Goal: Task Accomplishment & Management: Manage account settings

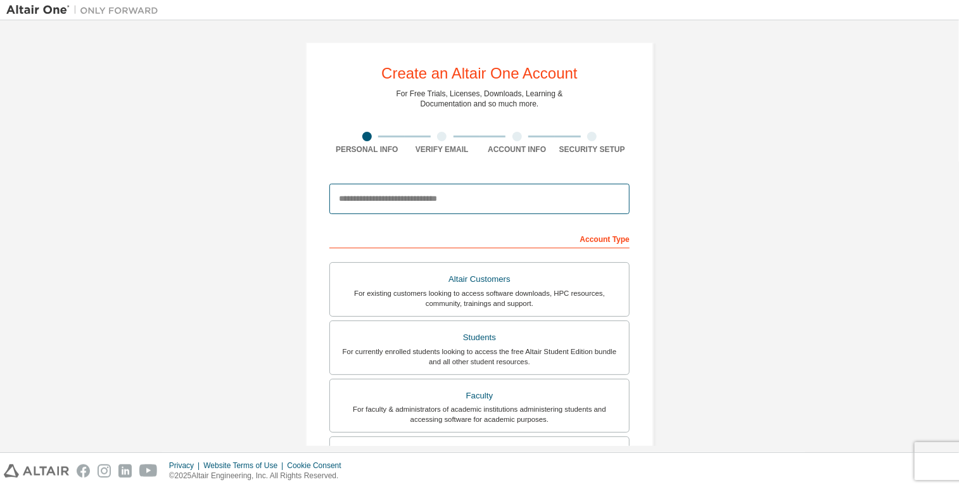
click at [402, 201] on input "email" at bounding box center [479, 199] width 300 height 30
type input "**********"
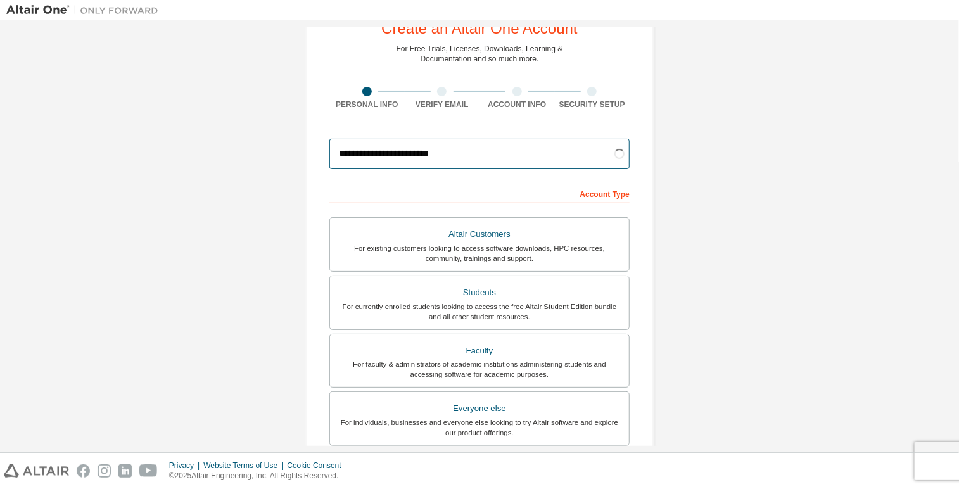
scroll to position [63, 0]
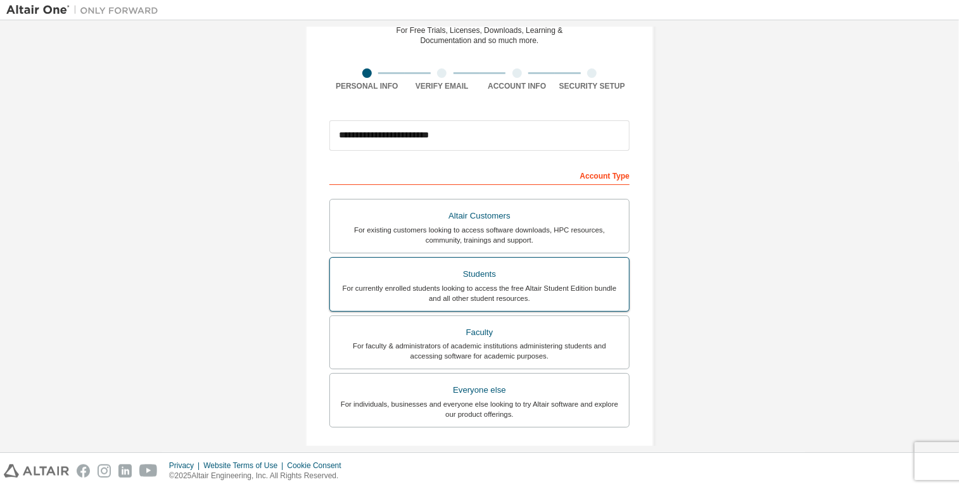
click at [471, 275] on div "Students" at bounding box center [480, 274] width 284 height 18
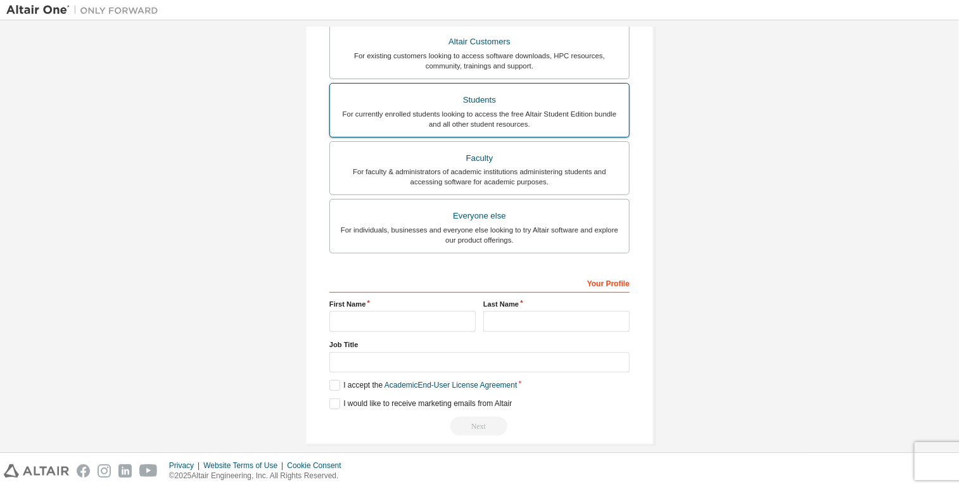
scroll to position [248, 0]
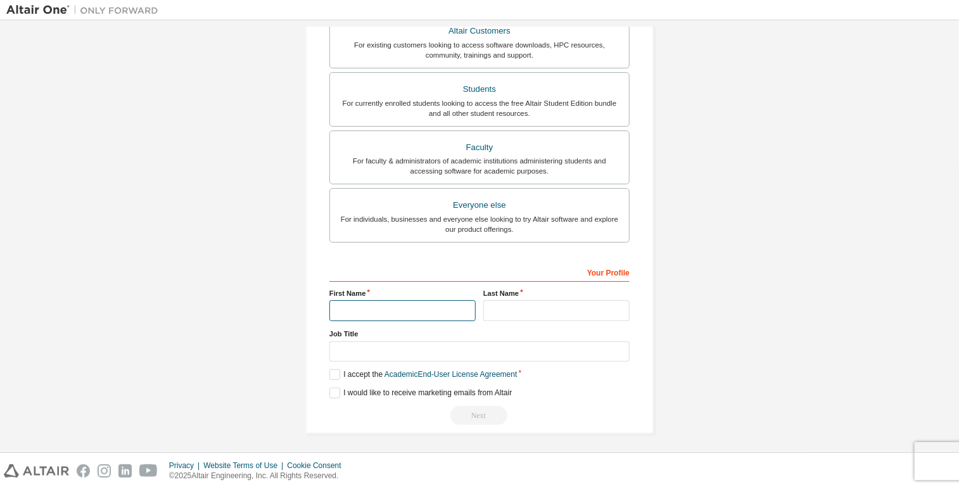
click at [399, 307] on input "text" at bounding box center [402, 310] width 146 height 21
type input "****"
click at [512, 303] on input "text" at bounding box center [556, 310] width 146 height 21
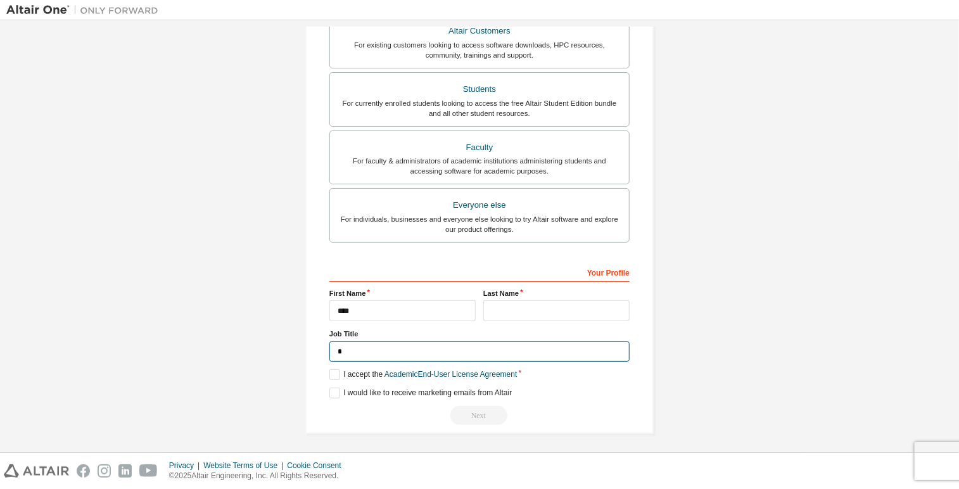
type input "*"
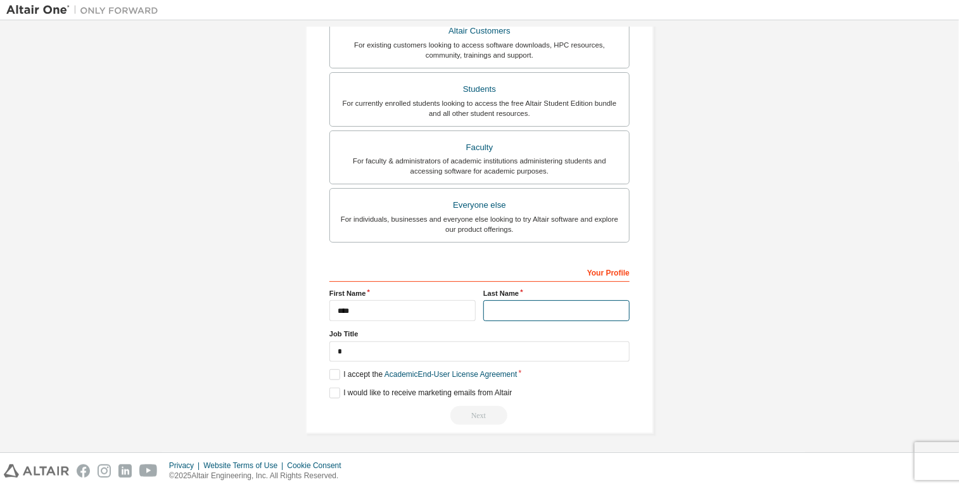
click at [514, 303] on input "text" at bounding box center [556, 310] width 146 height 21
type input "*******"
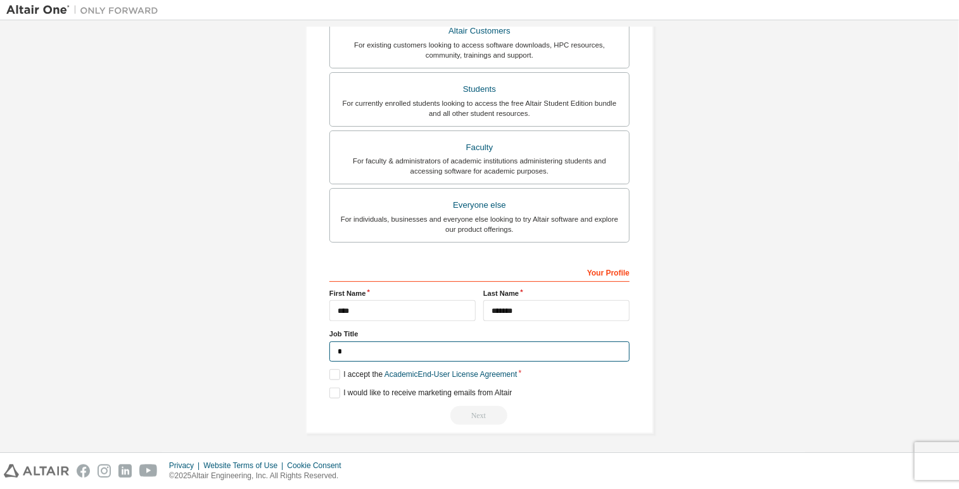
click at [394, 341] on input "*" at bounding box center [479, 351] width 300 height 21
type input "*******"
click at [334, 370] on label "I accept the Academic End-User License Agreement" at bounding box center [422, 374] width 187 height 11
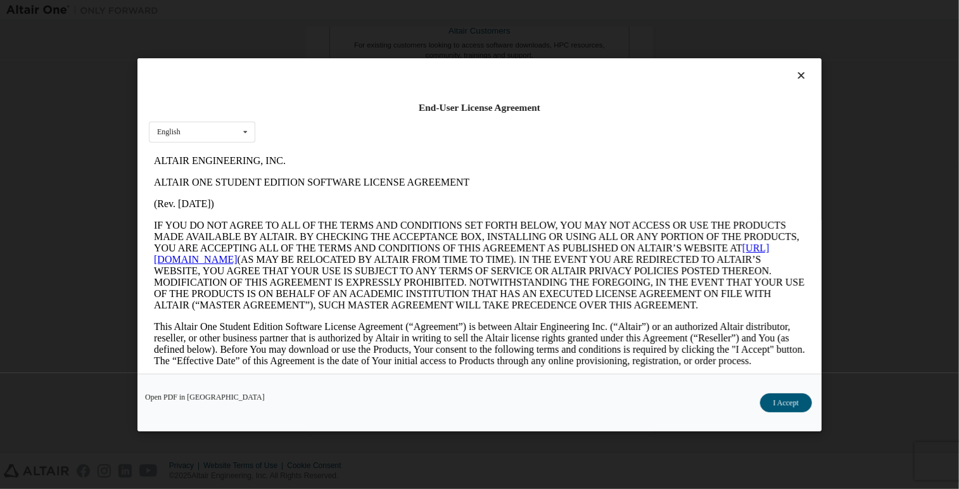
scroll to position [0, 0]
click at [778, 401] on button "I Accept" at bounding box center [786, 402] width 52 height 19
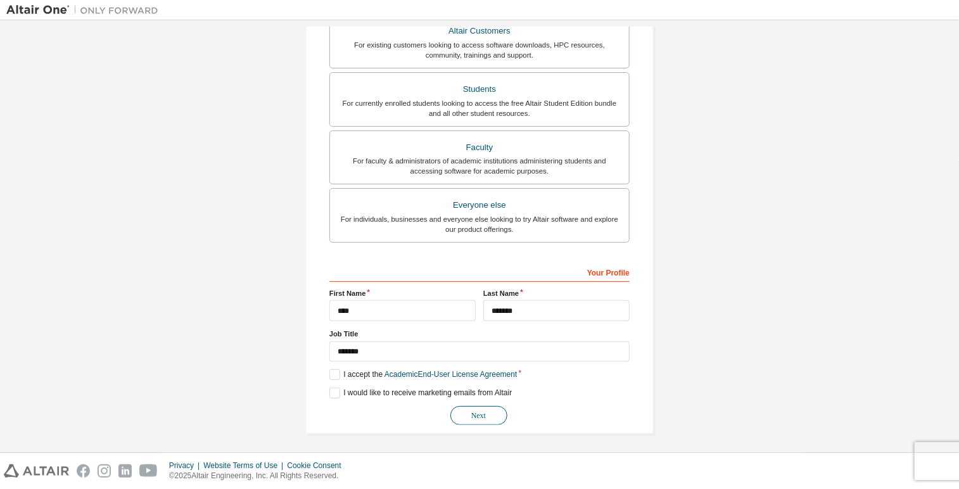
click at [476, 414] on button "Next" at bounding box center [478, 415] width 57 height 19
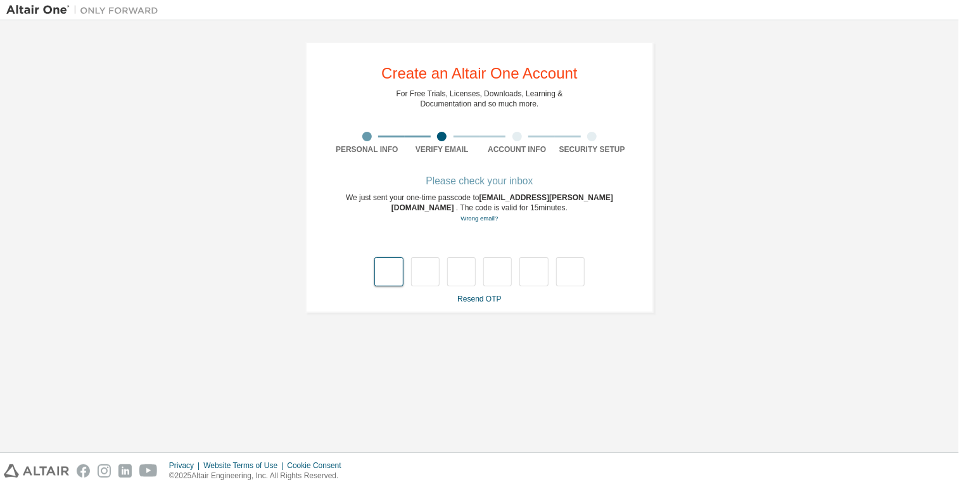
click at [385, 276] on input "text" at bounding box center [388, 271] width 29 height 29
type input "*"
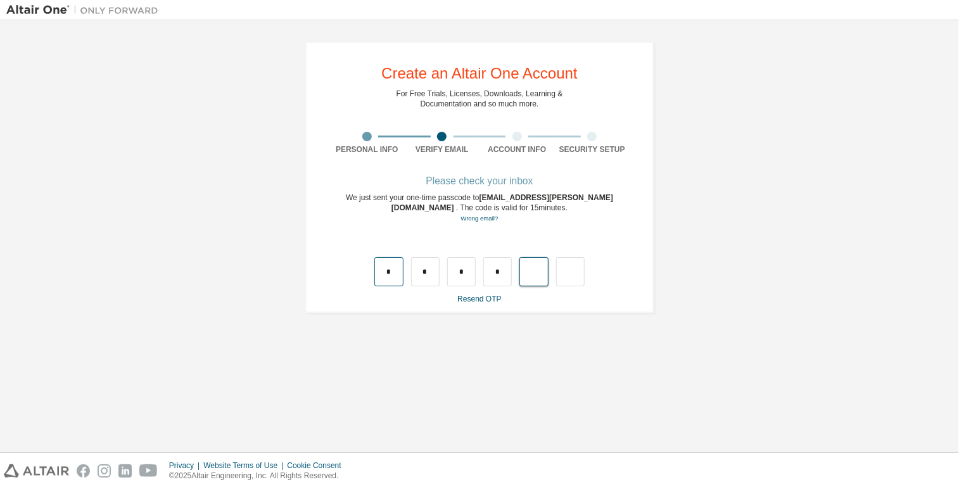
type input "*"
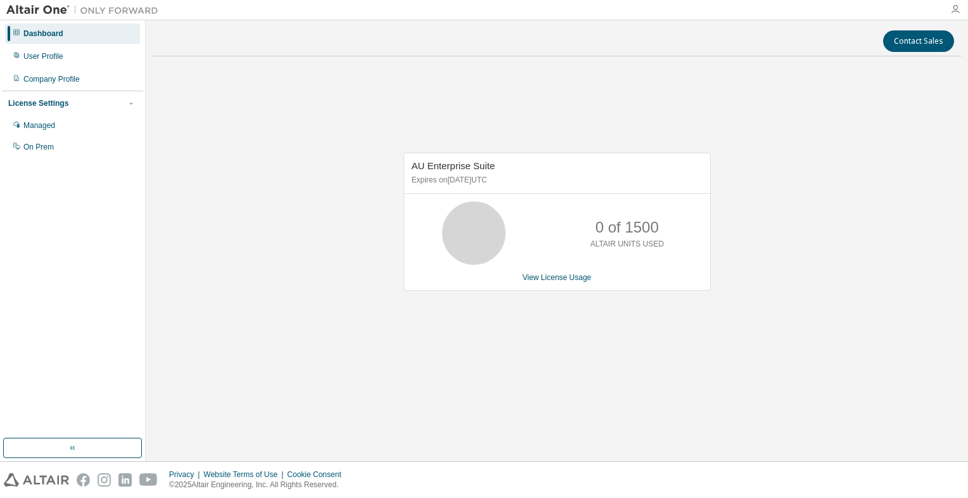
click at [958, 11] on icon "button" at bounding box center [955, 9] width 10 height 10
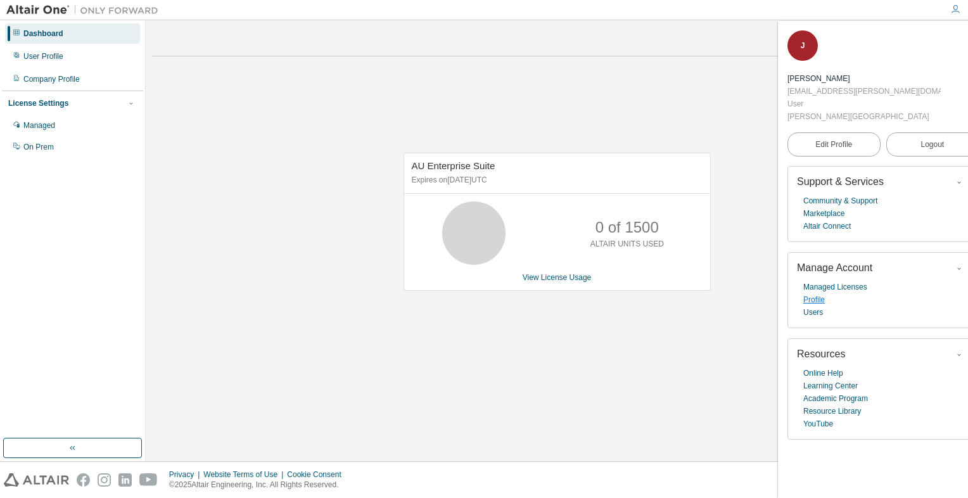
click at [814, 293] on link "Profile" at bounding box center [814, 299] width 22 height 13
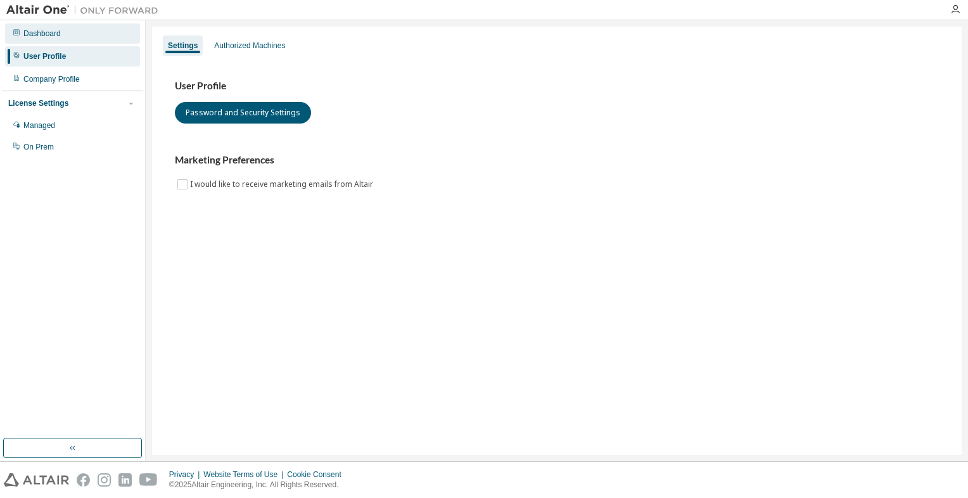
click at [66, 35] on div "Dashboard" at bounding box center [72, 33] width 135 height 20
